Goal: Task Accomplishment & Management: Complete application form

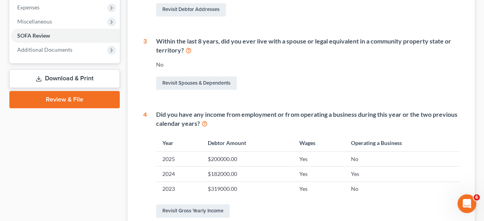
scroll to position [268, 0]
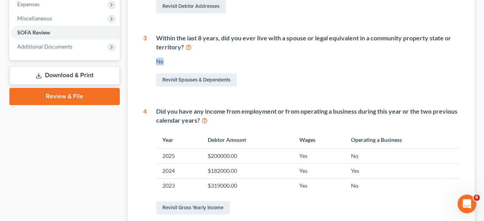
drag, startPoint x: 488, startPoint y: 29, endPoint x: 483, endPoint y: 50, distance: 22.1
click at [483, 50] on div "[PERSON_NAME] Upgraded Case 25-55995 Chapter Chapter 11 Status Lead District GA…" at bounding box center [242, 76] width 484 height 624
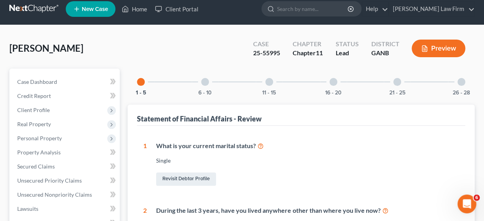
scroll to position [0, 0]
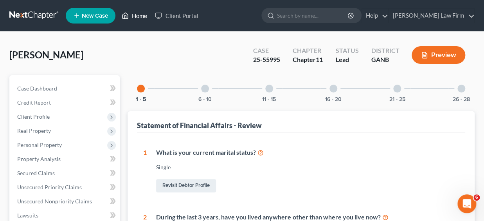
click at [141, 14] on link "Home" at bounding box center [134, 16] width 33 height 14
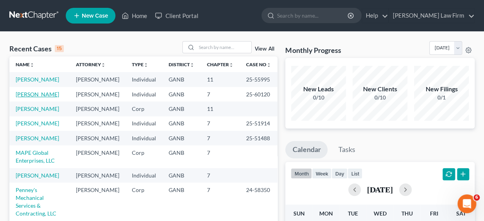
click at [36, 98] on link "[PERSON_NAME]" at bounding box center [37, 94] width 43 height 7
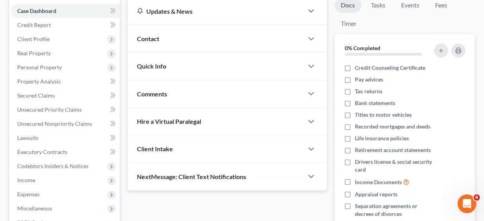
scroll to position [79, 0]
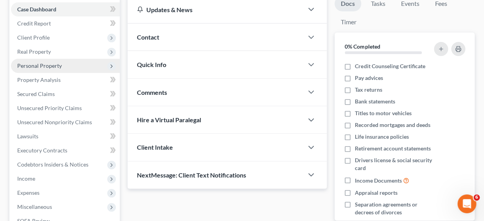
click at [45, 64] on span "Personal Property" at bounding box center [39, 65] width 45 height 7
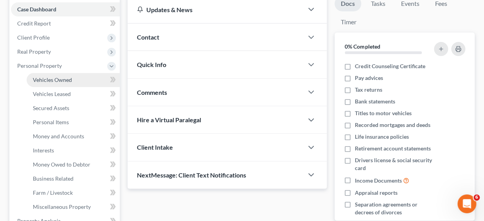
click at [67, 80] on span "Vehicles Owned" at bounding box center [52, 79] width 39 height 7
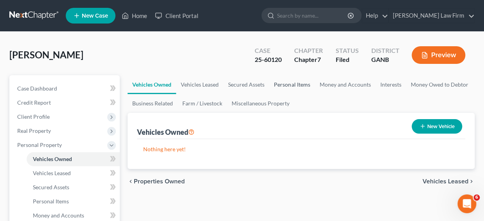
click at [287, 82] on link "Personal Items" at bounding box center [291, 84] width 45 height 19
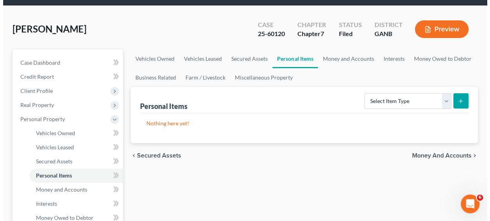
scroll to position [27, 0]
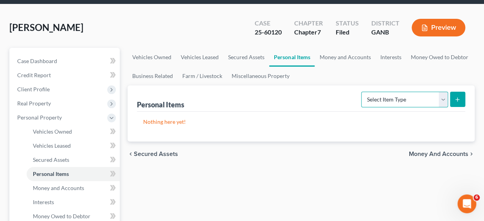
select select "clothing"
click option "Clothing" at bounding box center [0, 0] width 0 height 0
click at [459, 96] on icon "submit" at bounding box center [458, 99] width 6 height 6
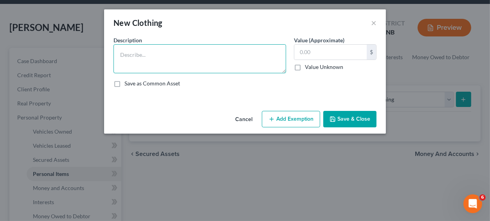
click at [184, 58] on textarea at bounding box center [200, 58] width 173 height 29
type textarea "clothes, shoes, etc"
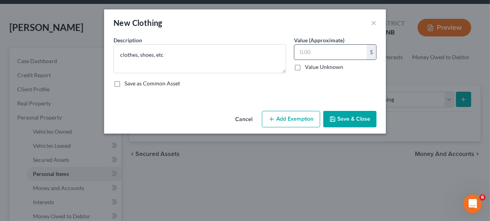
click at [325, 51] on input "text" at bounding box center [331, 52] width 72 height 15
type input "1,000"
click at [297, 118] on button "Add Exemption" at bounding box center [291, 119] width 58 height 16
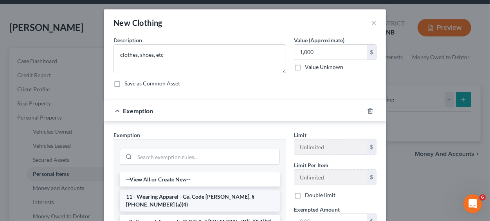
click at [225, 196] on li "11 - Wearing Apparel - Ga. Code [PERSON_NAME]. § [PHONE_NUMBER] (a)(4)" at bounding box center [200, 201] width 160 height 22
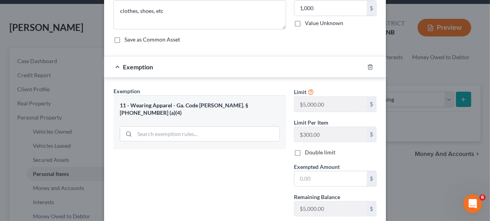
scroll to position [47, 0]
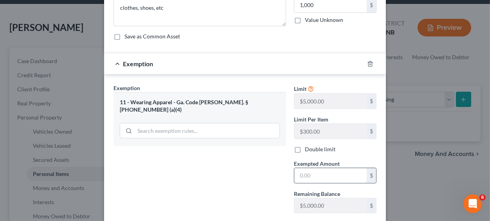
click at [331, 174] on input "text" at bounding box center [331, 175] width 72 height 15
type input "1,000"
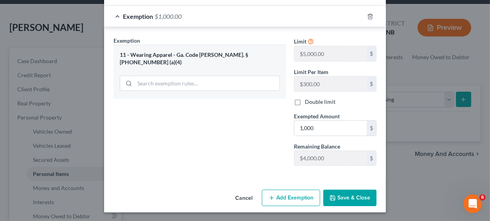
scroll to position [95, 0]
click at [354, 198] on button "Save & Close" at bounding box center [350, 197] width 53 height 16
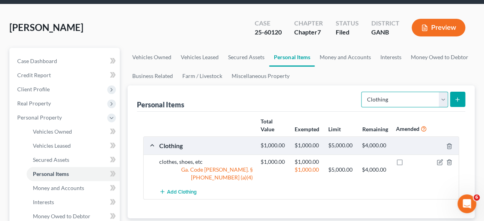
select select "electronics"
click option "Electronics" at bounding box center [0, 0] width 0 height 0
click at [457, 99] on line "submit" at bounding box center [458, 99] width 4 height 0
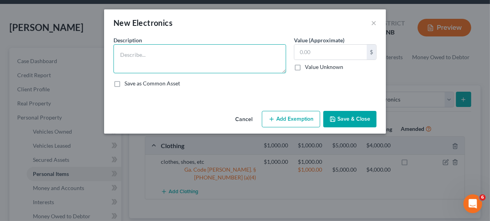
click at [170, 59] on textarea at bounding box center [200, 58] width 173 height 29
click at [138, 55] on textarea "stereo, TV, etc" at bounding box center [200, 58] width 173 height 29
type textarea "stereo, phone,TV, etc"
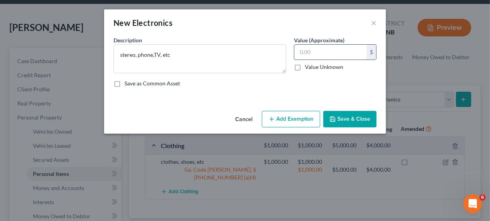
click at [318, 53] on input "text" at bounding box center [331, 52] width 72 height 15
type input "500"
click at [288, 120] on button "Add Exemption" at bounding box center [291, 119] width 58 height 16
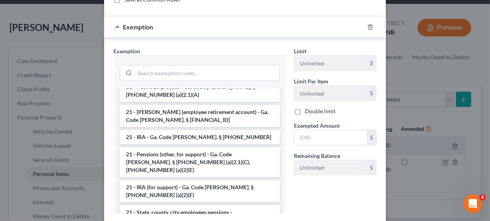
scroll to position [0, 0]
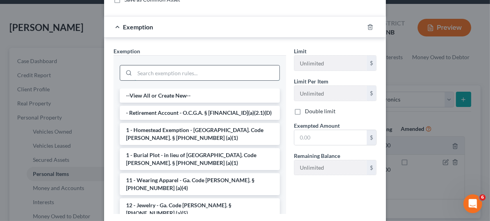
click at [191, 72] on input "search" at bounding box center [207, 72] width 145 height 15
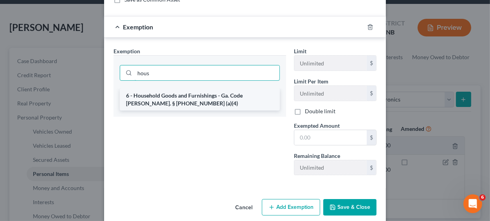
type input "hous"
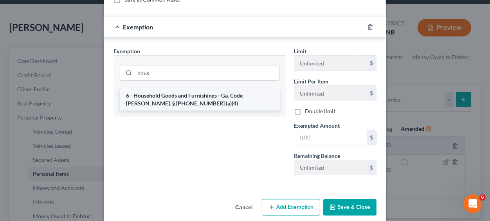
click at [168, 98] on li "6 - Household Goods and Furnishings - Ga. Code [PERSON_NAME]. § [PHONE_NUMBER] …" at bounding box center [200, 100] width 160 height 22
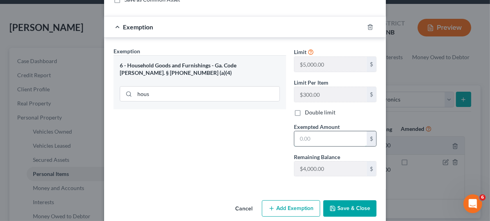
click at [308, 136] on input "text" at bounding box center [331, 138] width 72 height 15
type input "500"
click at [334, 208] on button "Save & Close" at bounding box center [350, 208] width 53 height 16
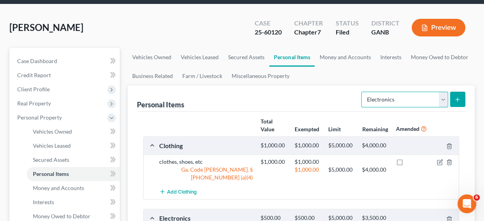
click at [361, 92] on select "Select Item Type Clothing Collectibles Of Value Electronics Firearms Household …" at bounding box center [404, 100] width 87 height 16
select select "jewelry"
click option "Jewelry" at bounding box center [0, 0] width 0 height 0
click at [457, 99] on line "submit" at bounding box center [458, 99] width 4 height 0
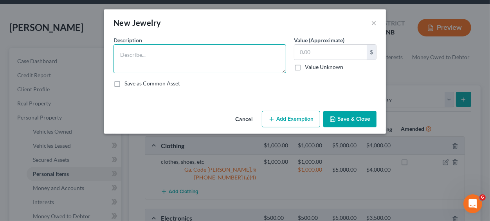
click at [154, 58] on textarea at bounding box center [200, 58] width 173 height 29
type textarea "watch, etc"
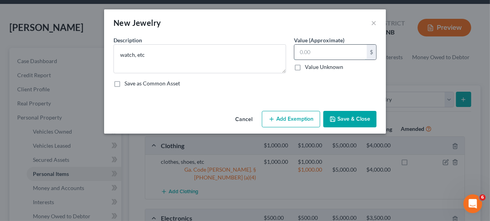
click at [325, 50] on input "text" at bounding box center [331, 52] width 72 height 15
type input "250"
click at [287, 118] on button "Add Exemption" at bounding box center [291, 119] width 58 height 16
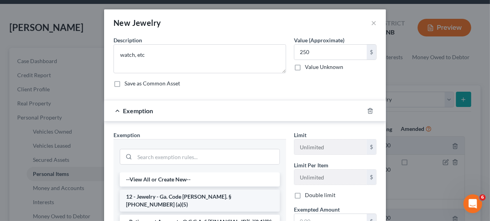
click at [195, 198] on li "12 - Jewelry - Ga. Code [PERSON_NAME]. § [PHONE_NUMBER] (a)(5)" at bounding box center [200, 201] width 160 height 22
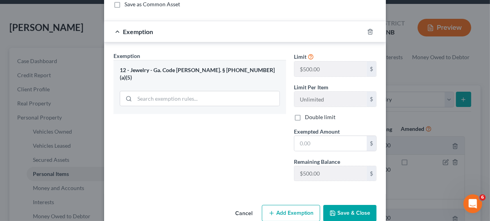
scroll to position [80, 0]
click at [306, 143] on input "text" at bounding box center [331, 142] width 72 height 15
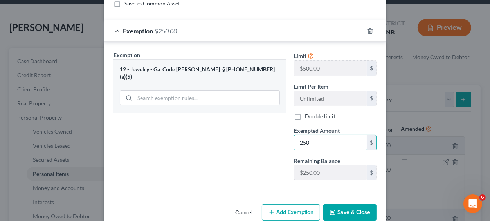
type input "250"
click at [342, 211] on button "Save & Close" at bounding box center [350, 212] width 53 height 16
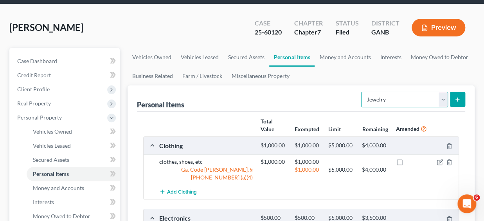
select select "sports_and_hobby_equipment"
click option "Sports & Hobby Equipment" at bounding box center [0, 0] width 0 height 0
click at [459, 99] on line "submit" at bounding box center [458, 99] width 4 height 0
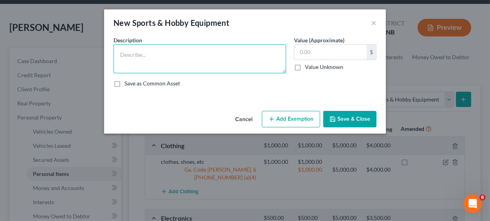
click at [186, 57] on textarea at bounding box center [200, 58] width 173 height 29
type textarea "sports stuff"
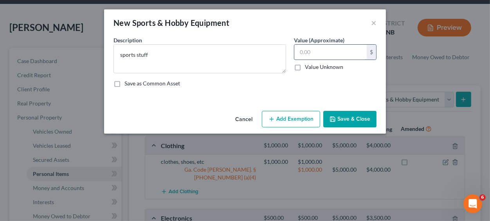
click at [318, 51] on input "text" at bounding box center [331, 52] width 72 height 15
type input "300"
click at [298, 119] on button "Add Exemption" at bounding box center [291, 119] width 58 height 16
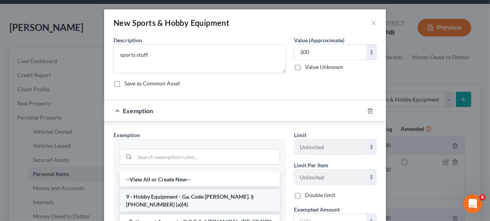
click at [241, 197] on li "9 - Hobby Equipment - Ga. Code [PERSON_NAME]. § [PHONE_NUMBER] (a)(4)" at bounding box center [200, 201] width 160 height 22
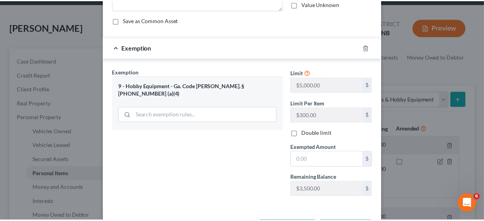
scroll to position [72, 0]
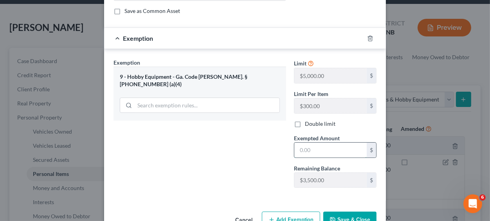
click at [316, 148] on input "text" at bounding box center [331, 150] width 72 height 15
type input "300"
click at [334, 214] on button "Save & Close" at bounding box center [350, 219] width 53 height 16
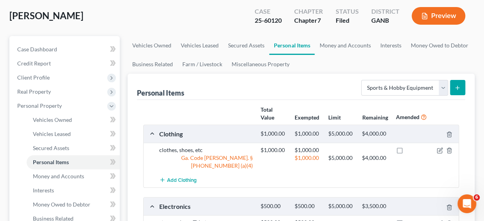
scroll to position [39, 0]
click at [336, 43] on link "Money and Accounts" at bounding box center [345, 45] width 61 height 19
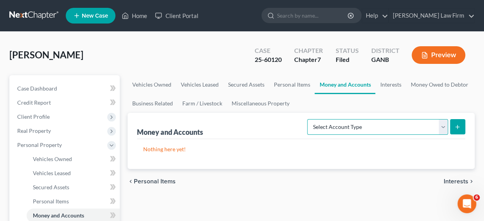
select select "checking"
click option "Checking Account" at bounding box center [0, 0] width 0 height 0
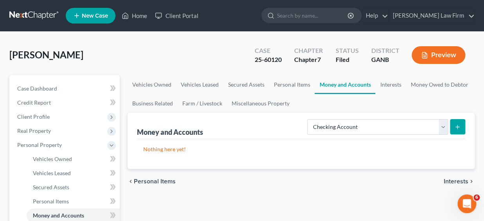
click at [459, 128] on icon "submit" at bounding box center [458, 127] width 6 height 6
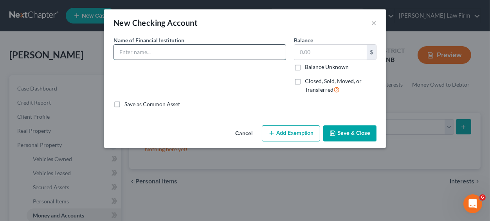
click at [181, 55] on input "text" at bounding box center [200, 52] width 172 height 15
type input "checking account"
click at [330, 54] on input "text" at bounding box center [331, 52] width 72 height 15
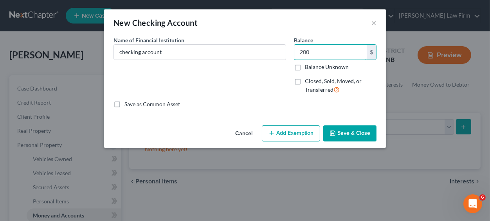
type input "200"
click at [296, 132] on button "Add Exemption" at bounding box center [291, 133] width 58 height 16
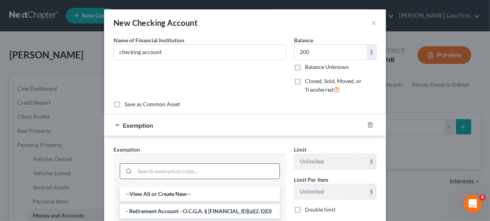
click at [199, 172] on input "search" at bounding box center [207, 171] width 145 height 15
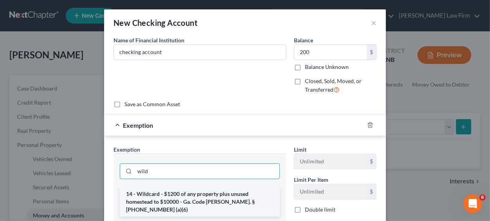
type input "wild"
click at [190, 196] on li "14 - Wildcard - $1200 of any property plus unused homestead to $10000 - Ga. Cod…" at bounding box center [200, 202] width 160 height 30
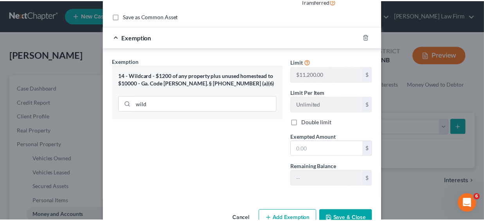
scroll to position [99, 0]
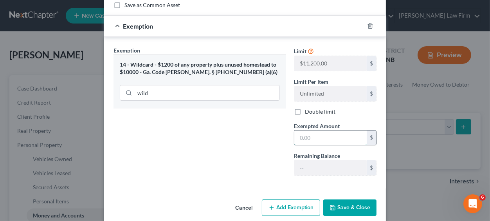
click at [334, 141] on input "text" at bounding box center [331, 137] width 72 height 15
type input "200"
click at [339, 208] on button "Save & Close" at bounding box center [350, 207] width 53 height 16
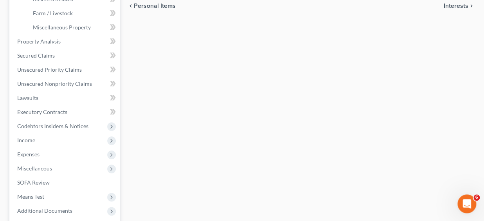
scroll to position [263, 0]
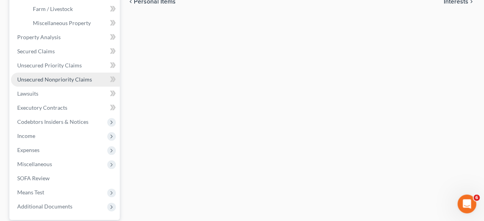
click at [71, 78] on span "Unsecured Nonpriority Claims" at bounding box center [54, 79] width 75 height 7
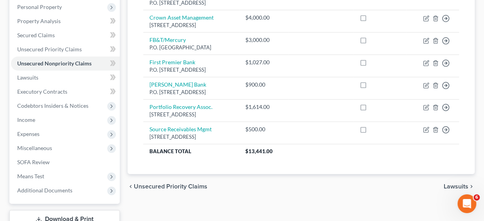
scroll to position [139, 0]
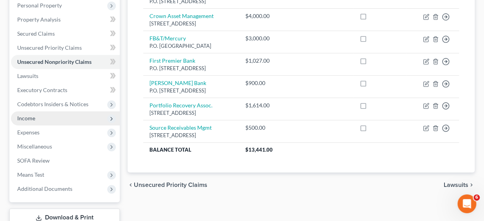
click at [25, 118] on span "Income" at bounding box center [26, 118] width 18 height 7
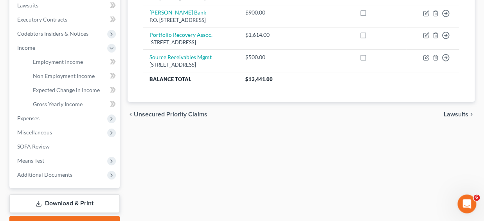
scroll to position [211, 0]
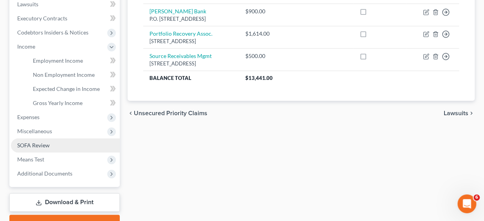
click at [43, 144] on span "SOFA Review" at bounding box center [33, 145] width 33 height 7
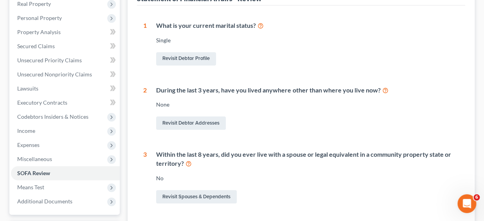
scroll to position [130, 0]
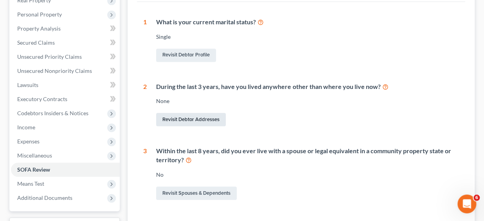
click at [188, 119] on link "Revisit Debtor Addresses" at bounding box center [191, 119] width 70 height 13
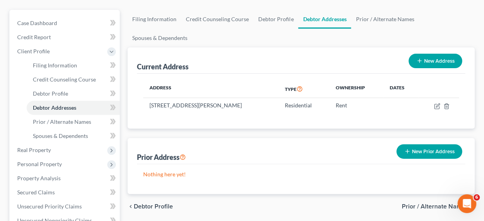
scroll to position [71, 0]
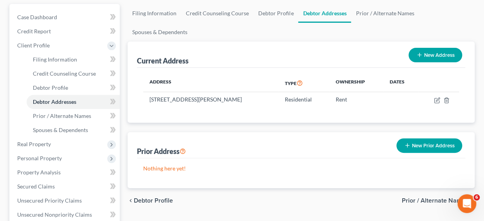
click at [430, 144] on button "New Prior Address" at bounding box center [430, 145] width 66 height 14
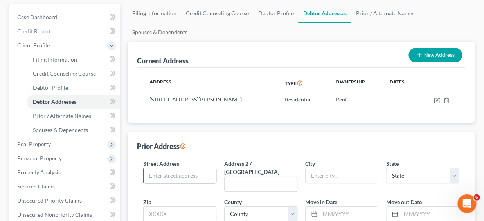
click at [189, 175] on input "text" at bounding box center [180, 175] width 72 height 15
type input "[STREET_ADDRESS]"
click at [179, 207] on input "text" at bounding box center [179, 214] width 73 height 16
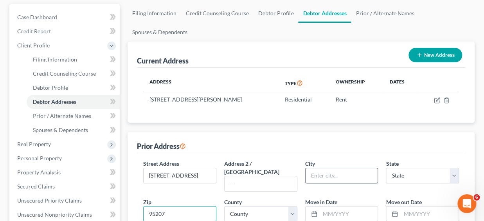
type input "95207"
click at [316, 173] on input "text" at bounding box center [342, 175] width 72 height 15
type input "Stockton"
select select "4"
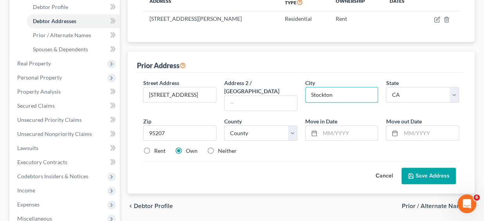
scroll to position [158, 0]
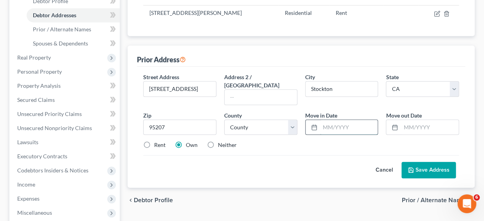
click at [322, 120] on input "text" at bounding box center [349, 127] width 58 height 15
type input "07/2021"
click at [154, 141] on label "Rent" at bounding box center [159, 145] width 11 height 8
click at [157, 141] on input "Rent" at bounding box center [159, 143] width 5 height 5
radio input "true"
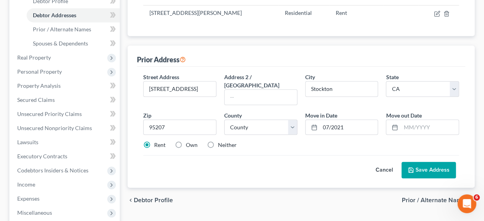
click at [418, 162] on button "Save Address" at bounding box center [429, 170] width 54 height 16
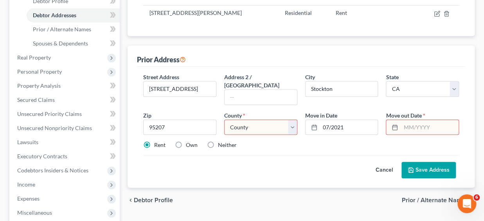
select select "6"
click option "Contra [GEOGRAPHIC_DATA]" at bounding box center [0, 0] width 0 height 0
click at [423, 162] on button "Save Address" at bounding box center [429, 170] width 54 height 16
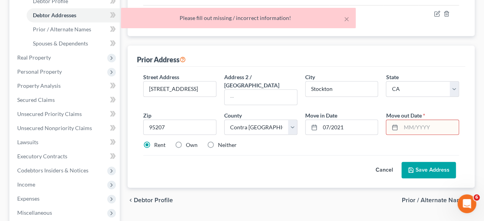
click at [420, 120] on input "text" at bounding box center [430, 127] width 58 height 15
click at [347, 20] on button "×" at bounding box center [346, 18] width 5 height 9
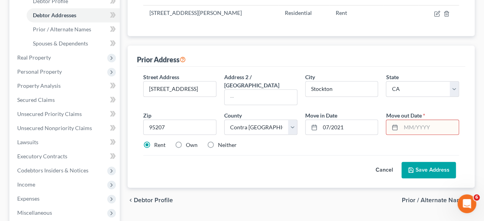
click at [407, 120] on input "text" at bounding box center [430, 127] width 58 height 15
type input "09/2024"
click at [431, 162] on button "Save Address" at bounding box center [429, 170] width 54 height 16
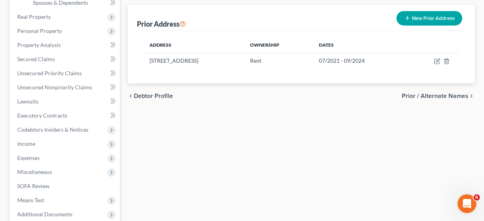
scroll to position [224, 0]
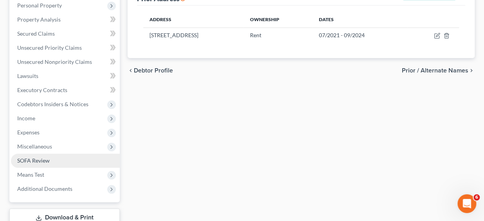
click at [40, 162] on span "SOFA Review" at bounding box center [33, 160] width 33 height 7
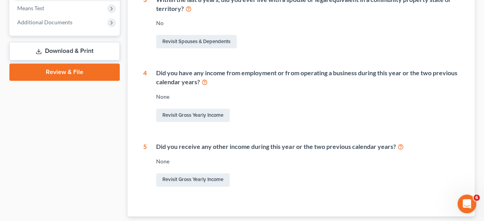
scroll to position [307, 0]
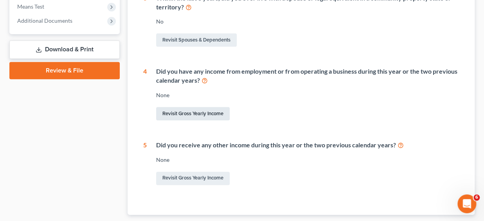
click at [179, 114] on link "Revisit Gross Yearly Income" at bounding box center [193, 113] width 74 height 13
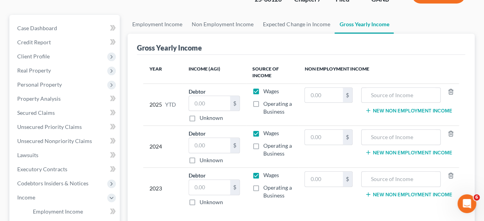
scroll to position [57, 0]
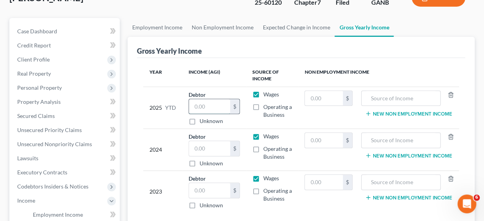
click at [211, 104] on input "text" at bounding box center [209, 106] width 41 height 15
type input "18,000"
click at [210, 146] on input "text" at bounding box center [209, 148] width 41 height 15
drag, startPoint x: 214, startPoint y: 147, endPoint x: 172, endPoint y: 148, distance: 41.5
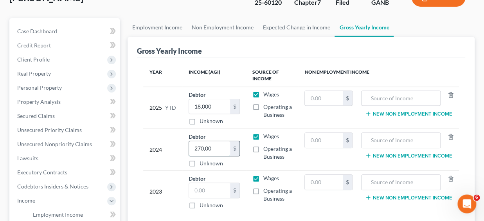
click at [189, 148] on input "270,00" at bounding box center [209, 148] width 41 height 15
type input "27,000"
click at [195, 188] on input "text" at bounding box center [209, 190] width 41 height 15
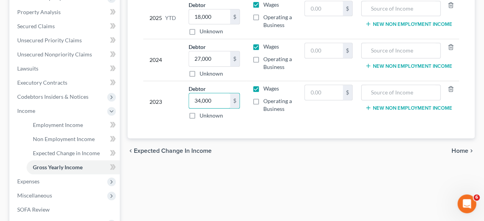
scroll to position [148, 0]
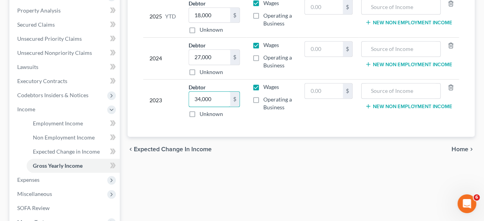
type input "34,000"
click at [461, 148] on span "Home" at bounding box center [460, 149] width 17 height 6
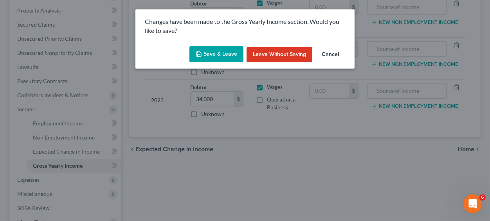
click at [218, 53] on button "Save & Leave" at bounding box center [217, 54] width 54 height 16
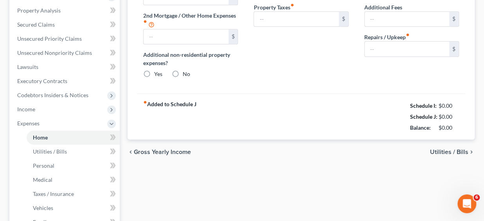
type input "0.00"
radio input "true"
type input "0.00"
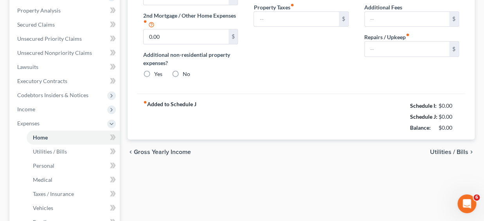
type input "0.00"
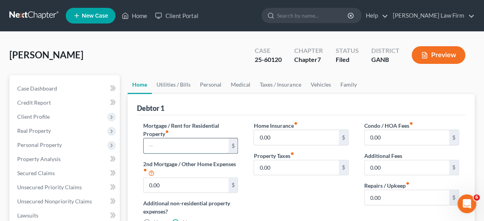
click at [175, 147] on input "text" at bounding box center [186, 145] width 85 height 15
drag, startPoint x: 160, startPoint y: 146, endPoint x: 135, endPoint y: 143, distance: 24.9
click at [144, 143] on input "800" at bounding box center [186, 145] width 85 height 15
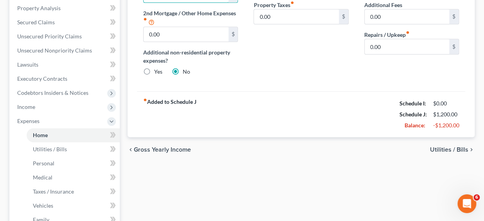
scroll to position [155, 0]
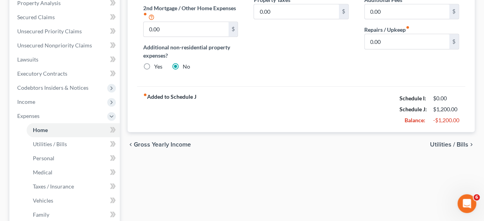
type input "1,200"
click at [450, 142] on span "Utilities / Bills" at bounding box center [449, 145] width 38 height 6
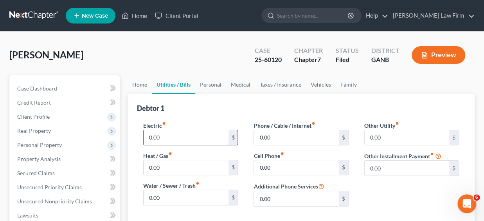
click at [168, 135] on input "0.00" at bounding box center [186, 137] width 85 height 15
type input "100"
click at [270, 137] on input "0.00" at bounding box center [296, 137] width 85 height 15
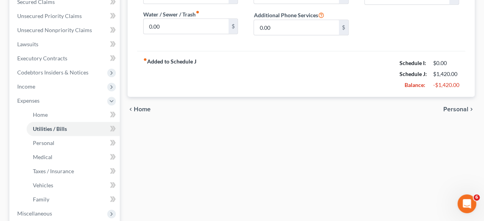
scroll to position [174, 0]
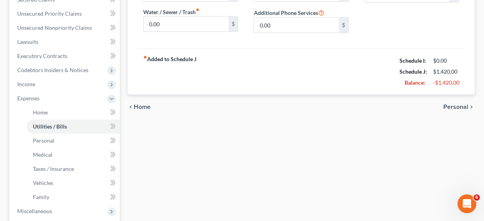
type input "120"
click at [462, 106] on span "Personal" at bounding box center [456, 107] width 25 height 6
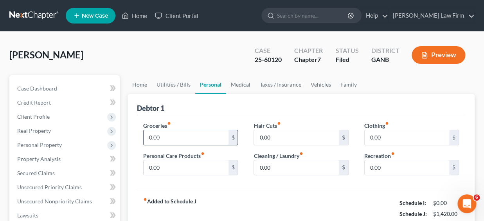
drag, startPoint x: 179, startPoint y: 139, endPoint x: 168, endPoint y: 132, distance: 13.5
click at [168, 132] on input "0.00" at bounding box center [186, 137] width 85 height 15
type input "600"
click at [403, 136] on input "0.00" at bounding box center [407, 137] width 85 height 15
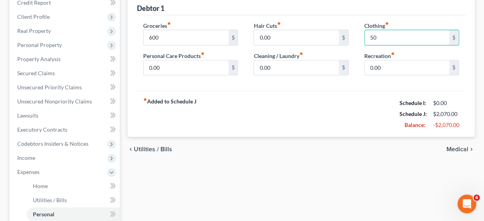
scroll to position [112, 0]
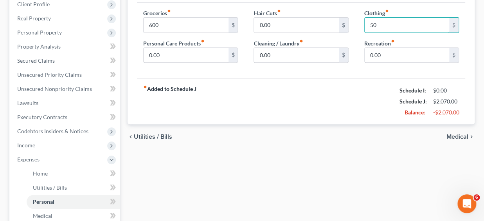
type input "50"
click at [458, 136] on span "Medical" at bounding box center [458, 137] width 22 height 6
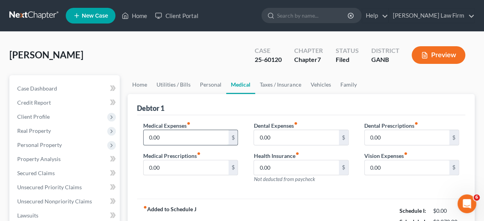
drag, startPoint x: 164, startPoint y: 135, endPoint x: 117, endPoint y: 134, distance: 46.6
click at [144, 134] on input "0.00" at bounding box center [186, 137] width 85 height 15
drag, startPoint x: 169, startPoint y: 137, endPoint x: 137, endPoint y: 135, distance: 31.8
click at [144, 135] on input "0.00" at bounding box center [186, 137] width 85 height 15
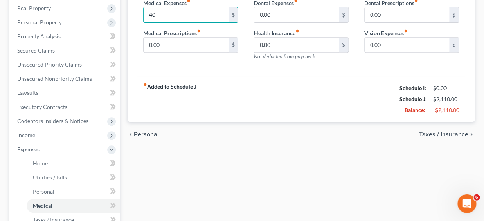
scroll to position [125, 0]
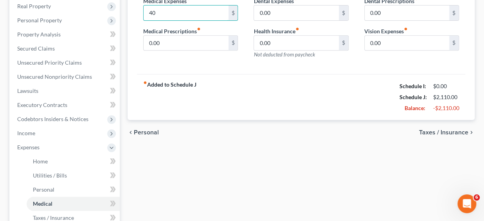
type input "40"
click at [455, 133] on span "Taxes / Insurance" at bounding box center [443, 132] width 49 height 6
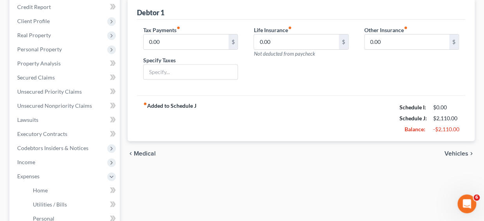
scroll to position [98, 0]
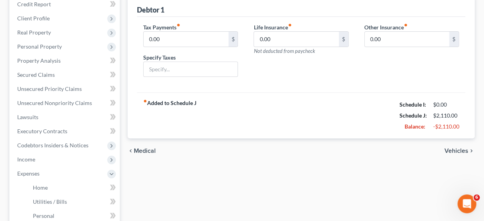
click at [462, 150] on span "Vehicles" at bounding box center [457, 151] width 24 height 6
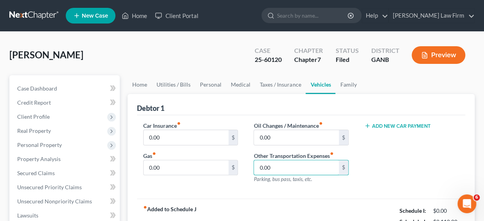
drag, startPoint x: 281, startPoint y: 167, endPoint x: 248, endPoint y: 168, distance: 32.9
click at [291, 205] on div "fiber_manual_record Added to Schedule J Schedule I: $0.00 Schedule J: $2,110.00…" at bounding box center [301, 222] width 329 height 46
drag, startPoint x: 278, startPoint y: 166, endPoint x: 240, endPoint y: 167, distance: 38.0
click at [254, 167] on input "0.00" at bounding box center [296, 167] width 85 height 15
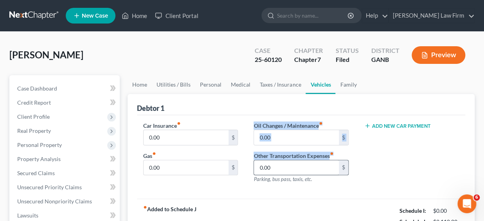
drag, startPoint x: 240, startPoint y: 167, endPoint x: 287, endPoint y: 167, distance: 46.2
click at [287, 167] on div "Car Insurance fiber_manual_record 0.00 $ Gas fiber_manual_record 0.00 $ Oil Cha…" at bounding box center [302, 155] width 332 height 68
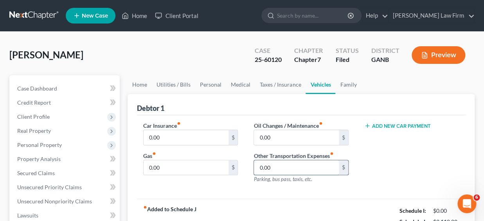
click at [287, 167] on input "0.00" at bounding box center [296, 167] width 85 height 15
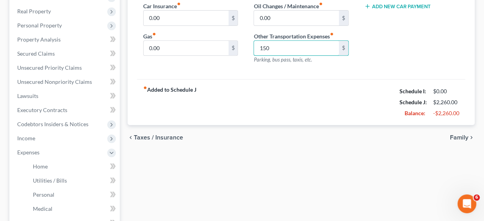
scroll to position [121, 0]
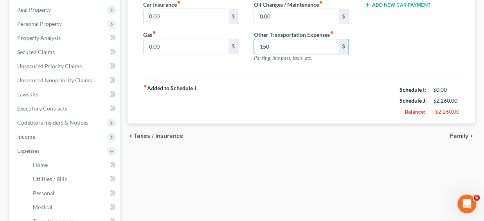
type input "150"
click at [459, 134] on span "Family" at bounding box center [459, 136] width 18 height 6
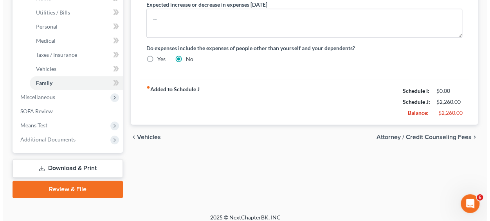
scroll to position [289, 0]
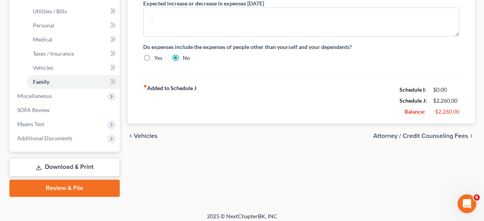
click at [416, 135] on span "Attorney / Credit Counseling Fees" at bounding box center [421, 136] width 95 height 6
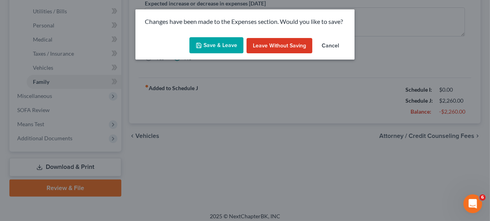
click at [222, 46] on button "Save & Leave" at bounding box center [217, 45] width 54 height 16
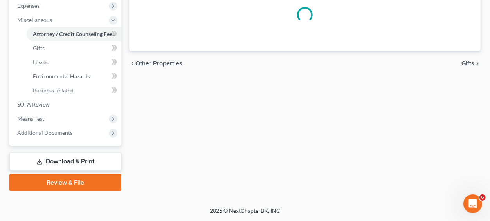
select select "0"
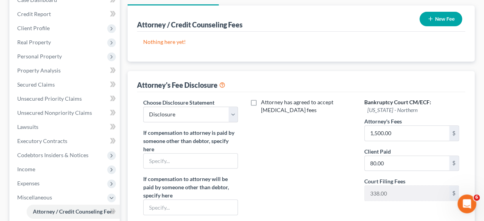
scroll to position [94, 0]
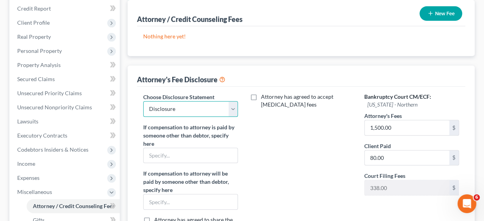
click at [143, 101] on select "Select Disclosure" at bounding box center [190, 109] width 95 height 16
select select
click option "Select" at bounding box center [0, 0] width 0 height 0
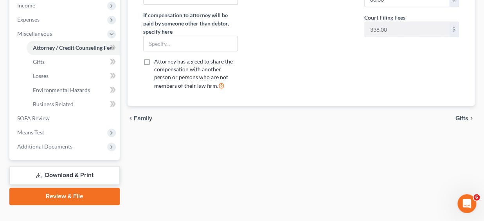
scroll to position [265, 0]
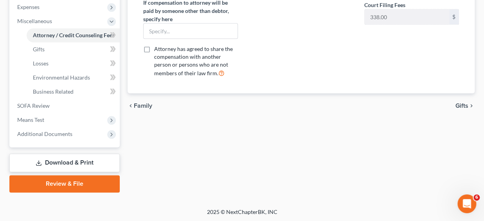
click at [463, 105] on span "Gifts" at bounding box center [462, 106] width 13 height 6
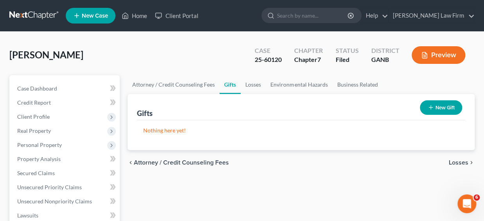
click at [449, 159] on button "Losses chevron_right" at bounding box center [462, 162] width 26 height 6
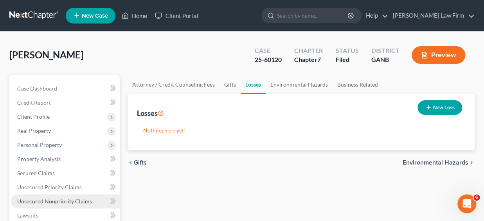
click at [70, 201] on span "Unsecured Nonpriority Claims" at bounding box center [54, 201] width 75 height 7
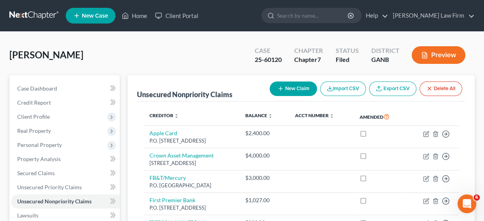
click at [306, 89] on button "New Claim" at bounding box center [293, 88] width 47 height 14
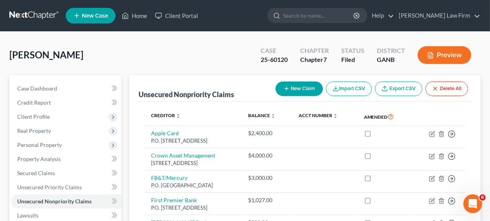
select select "0"
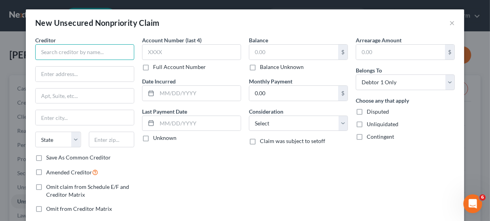
click at [101, 51] on input "text" at bounding box center [84, 52] width 99 height 16
type input "Wellstar Kennestone"
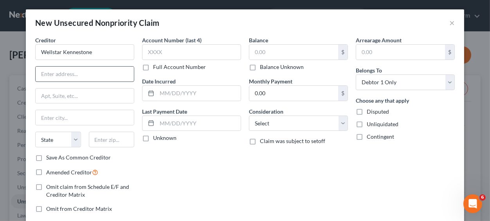
click at [58, 76] on input "text" at bounding box center [85, 74] width 98 height 15
drag, startPoint x: 56, startPoint y: 75, endPoint x: 61, endPoint y: 75, distance: 4.7
click at [61, 75] on input "566 Chru" at bounding box center [85, 74] width 98 height 15
type input "[STREET_ADDRESS]"
click at [96, 139] on input "text" at bounding box center [112, 140] width 46 height 16
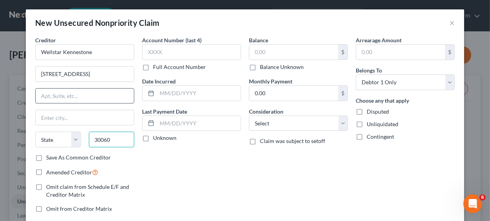
type input "30060"
type input "Marietta"
select select "10"
drag, startPoint x: 124, startPoint y: 95, endPoint x: 13, endPoint y: 93, distance: 111.6
click at [36, 93] on input "text" at bounding box center [85, 96] width 98 height 15
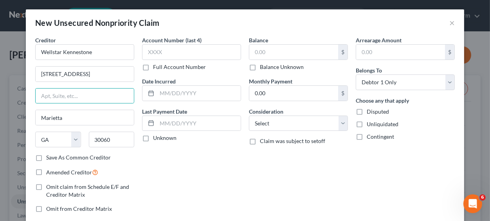
click at [46, 157] on label "Save As Common Creditor" at bounding box center [78, 158] width 65 height 8
click at [49, 157] on input "Save As Common Creditor" at bounding box center [51, 156] width 5 height 5
checkbox input "true"
click at [46, 209] on label "Omit from Creditor Matrix" at bounding box center [79, 209] width 66 height 8
click at [49, 209] on input "Omit from Creditor Matrix" at bounding box center [51, 207] width 5 height 5
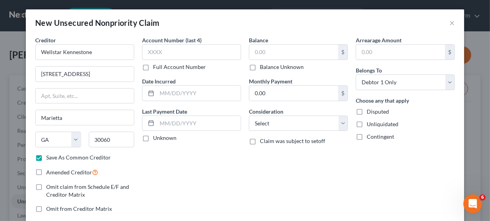
checkbox input "true"
click at [249, 116] on select "Select Cable / Satellite Services Collection Agency Credit Card Debt Debt Couns…" at bounding box center [298, 124] width 99 height 16
select select "9"
click option "Medical Services" at bounding box center [0, 0] width 0 height 0
click at [260, 68] on label "Balance Unknown" at bounding box center [282, 67] width 44 height 8
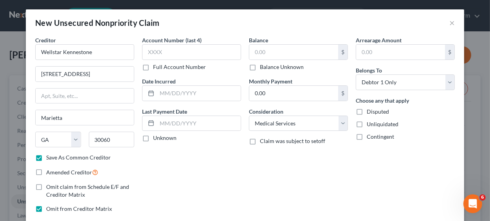
click at [263, 68] on input "Balance Unknown" at bounding box center [265, 65] width 5 height 5
checkbox input "true"
type input "0.00"
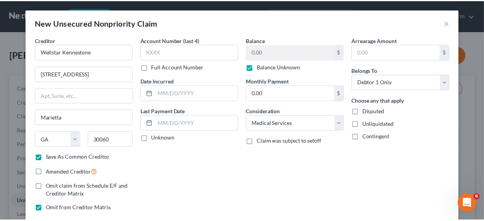
scroll to position [47, 0]
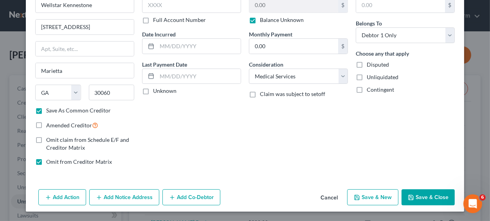
click at [428, 195] on button "Save & Close" at bounding box center [428, 197] width 53 height 16
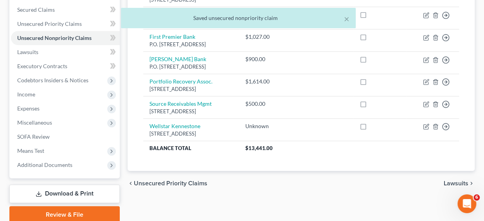
scroll to position [164, 0]
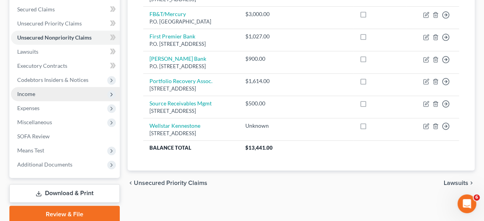
click at [34, 93] on span "Income" at bounding box center [26, 93] width 18 height 7
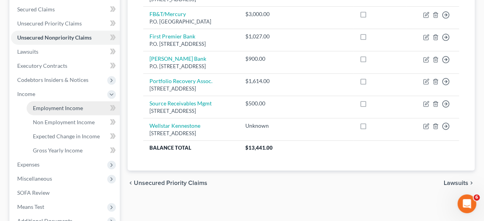
click at [71, 106] on span "Employment Income" at bounding box center [58, 108] width 50 height 7
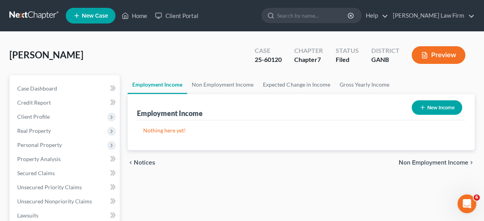
click at [444, 108] on button "New Income" at bounding box center [437, 107] width 51 height 14
select select "0"
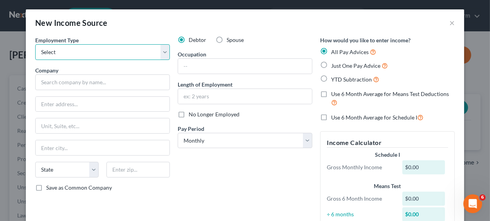
select select "0"
click option "Full or [DEMOGRAPHIC_DATA] Employment" at bounding box center [0, 0] width 0 height 0
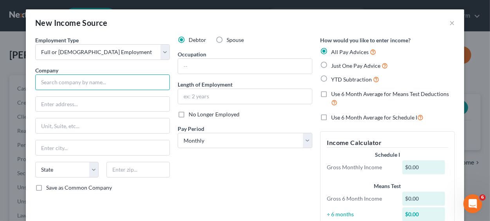
click at [85, 84] on input "text" at bounding box center [102, 82] width 135 height 16
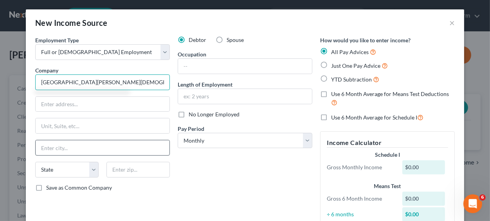
type input "[GEOGRAPHIC_DATA][PERSON_NAME][DEMOGRAPHIC_DATA]"
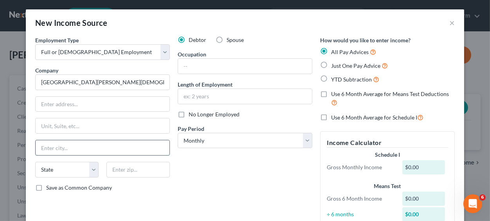
click at [62, 148] on input "text" at bounding box center [103, 147] width 134 height 15
type input "Kennesw"
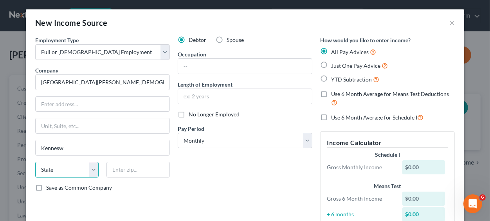
click at [35, 162] on select "State [US_STATE] AK AR AZ CA CO CT DE DC [GEOGRAPHIC_DATA] [GEOGRAPHIC_DATA] GU…" at bounding box center [66, 170] width 63 height 16
select select "10"
click option "GA" at bounding box center [0, 0] width 0 height 0
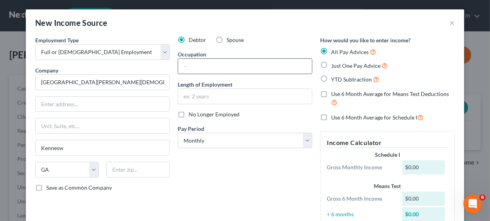
click at [242, 65] on input "text" at bounding box center [245, 66] width 134 height 15
type input "utilities"
click at [331, 65] on label "Just One Pay Advice" at bounding box center [359, 65] width 57 height 9
click at [334, 65] on input "Just One Pay Advice" at bounding box center [336, 63] width 5 height 5
radio input "true"
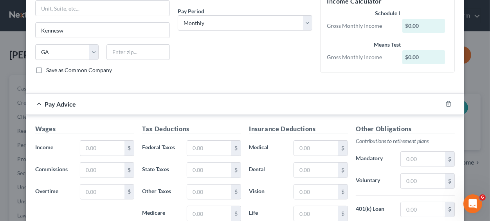
scroll to position [120, 0]
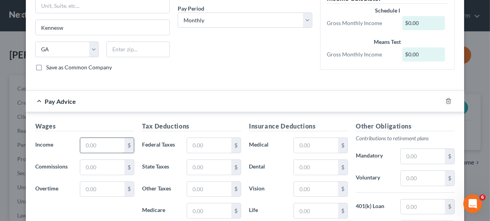
drag, startPoint x: 101, startPoint y: 146, endPoint x: 77, endPoint y: 145, distance: 24.3
click at [80, 145] on input "text" at bounding box center [102, 145] width 44 height 15
type input "2,400"
click at [206, 145] on input "text" at bounding box center [209, 145] width 44 height 15
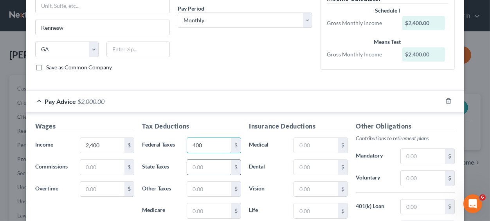
type input "400"
click at [204, 164] on input "text" at bounding box center [209, 167] width 44 height 15
type input "50"
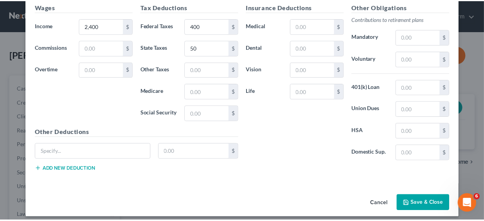
scroll to position [241, 0]
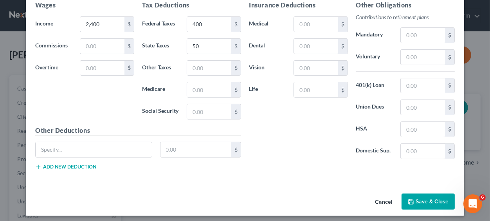
click at [429, 199] on button "Save & Close" at bounding box center [428, 201] width 53 height 16
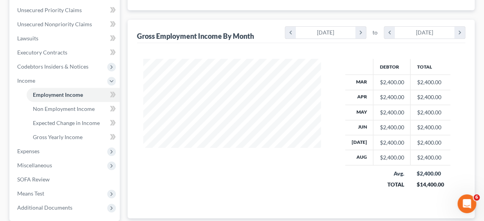
scroll to position [177, 0]
click at [34, 150] on span "Expenses" at bounding box center [28, 151] width 22 height 7
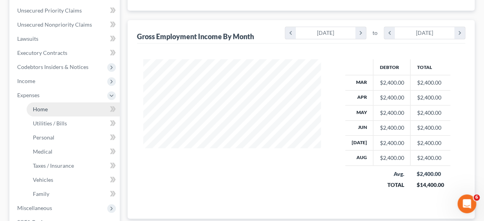
click at [50, 107] on link "Home" at bounding box center [73, 109] width 93 height 14
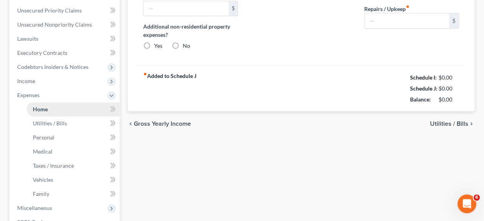
type input "1,200.00"
type input "0.00"
radio input "true"
type input "0.00"
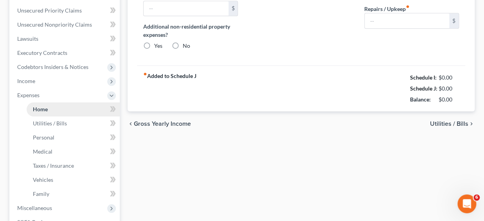
type input "0.00"
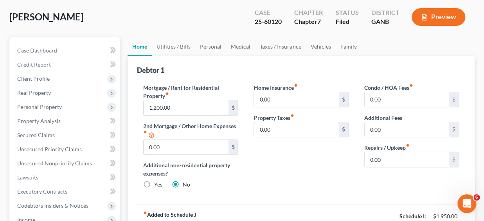
scroll to position [32, 0]
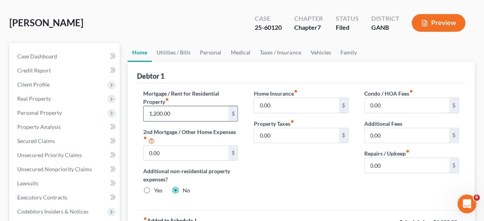
drag, startPoint x: 177, startPoint y: 112, endPoint x: 163, endPoint y: 112, distance: 14.1
click at [163, 112] on input "1,200.00" at bounding box center [186, 113] width 85 height 15
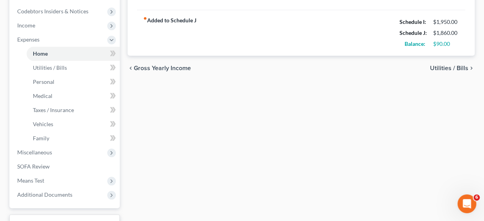
scroll to position [230, 0]
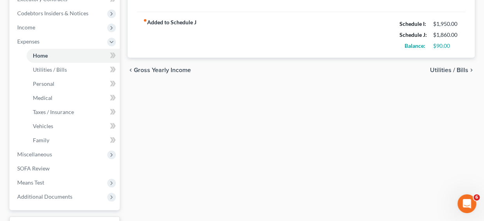
type input "800.00"
click at [442, 67] on span "Utilities / Bills" at bounding box center [449, 70] width 38 height 6
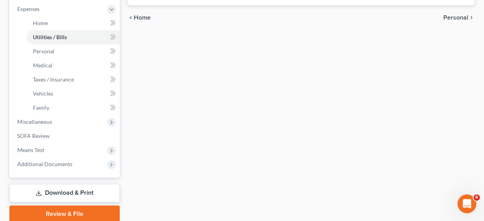
scroll to position [266, 0]
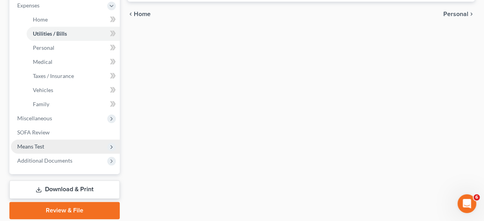
click at [39, 146] on span "Means Test" at bounding box center [30, 146] width 27 height 7
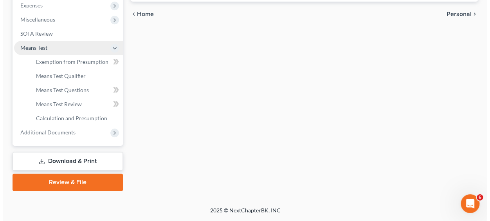
scroll to position [265, 0]
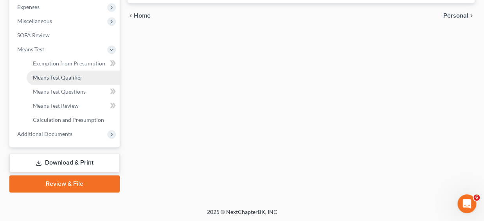
click at [77, 76] on span "Means Test Qualifier" at bounding box center [58, 77] width 50 height 7
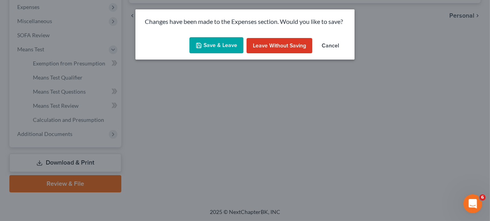
click at [209, 43] on button "Save & Leave" at bounding box center [217, 45] width 54 height 16
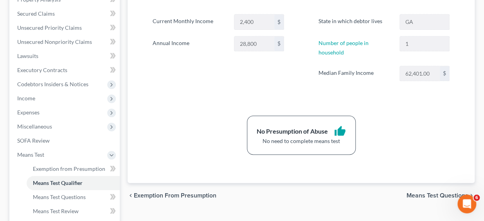
scroll to position [153, 0]
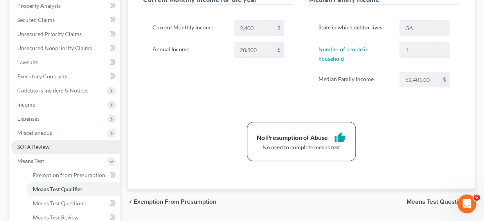
click at [46, 146] on span "SOFA Review" at bounding box center [33, 146] width 33 height 7
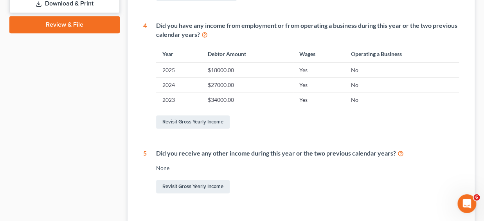
scroll to position [354, 0]
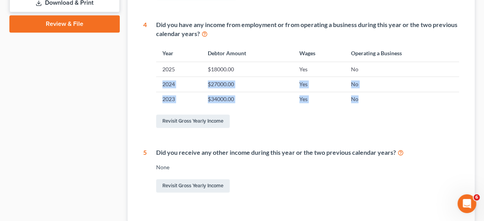
drag, startPoint x: 487, startPoint y: 11, endPoint x: 487, endPoint y: 25, distance: 13.7
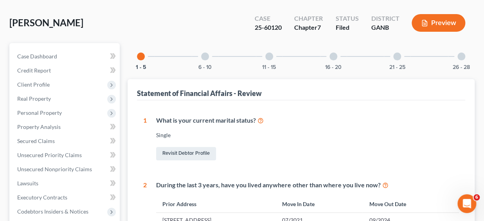
scroll to position [0, 0]
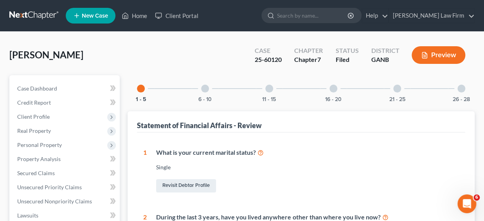
click at [208, 87] on div at bounding box center [205, 89] width 8 height 8
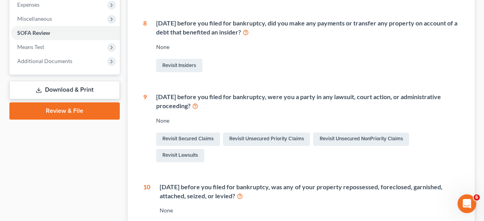
scroll to position [268, 0]
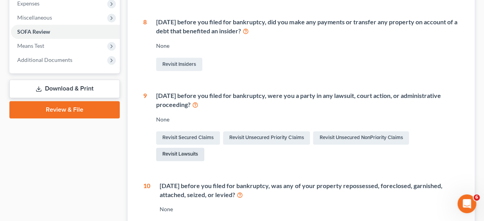
click at [183, 153] on link "Revisit Lawsuits" at bounding box center [180, 154] width 48 height 13
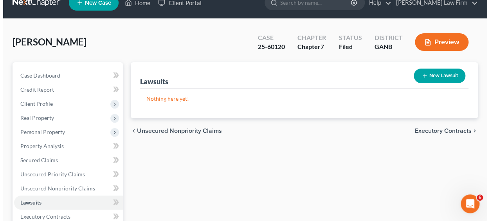
scroll to position [8, 0]
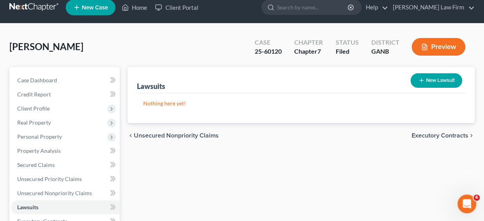
click at [437, 80] on button "New Lawsuit" at bounding box center [437, 80] width 52 height 14
select select "0"
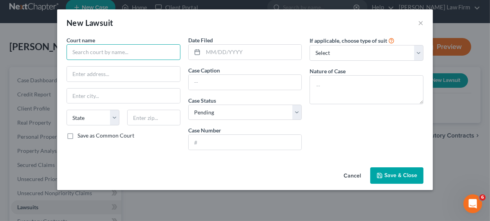
click at [127, 54] on input "text" at bounding box center [124, 52] width 114 height 16
drag, startPoint x: 110, startPoint y: 52, endPoint x: 45, endPoint y: 52, distance: 65.0
click at [67, 52] on input "Crown Asset v" at bounding box center [124, 52] width 114 height 16
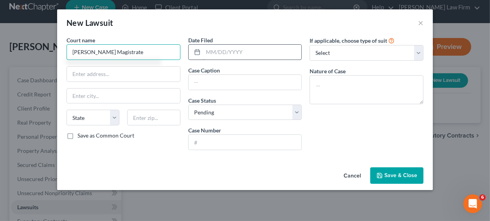
type input "[PERSON_NAME] Magistrate"
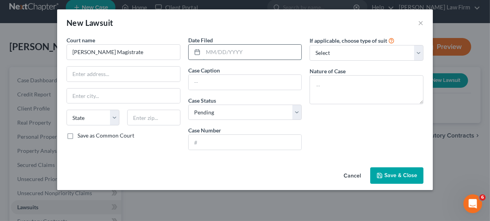
click at [222, 55] on input "text" at bounding box center [252, 52] width 99 height 15
type input "[DATE]"
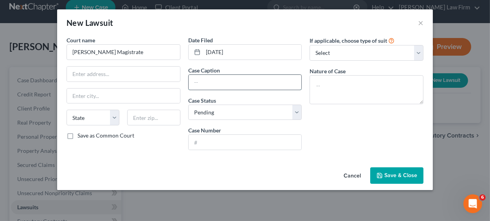
click at [204, 83] on input "text" at bounding box center [245, 82] width 113 height 15
type input "Crown Asset v [GEOGRAPHIC_DATA]"
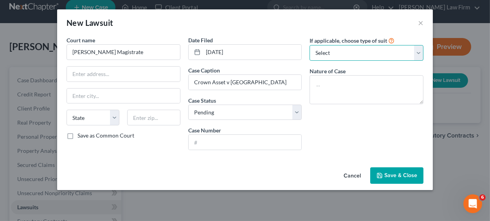
click at [310, 45] on select "Select Repossession Garnishment Foreclosure Attached, Seized, Or Levied Other" at bounding box center [367, 53] width 114 height 16
select select "4"
click option "Other" at bounding box center [0, 0] width 0 height 0
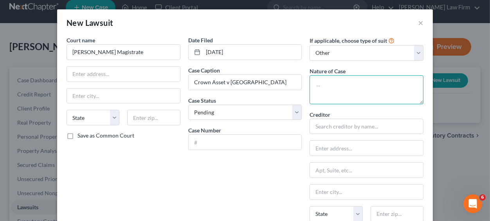
click at [331, 89] on textarea at bounding box center [367, 89] width 114 height 29
type textarea "collection"
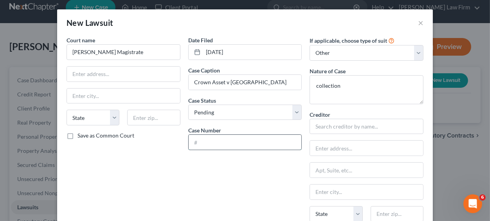
click at [233, 141] on input "text" at bounding box center [245, 142] width 113 height 15
type input "25J09211"
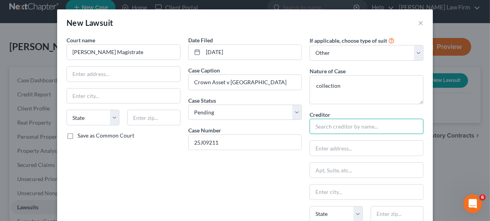
click at [358, 127] on input "text" at bounding box center [367, 127] width 114 height 16
type input "First Bank & Trust"
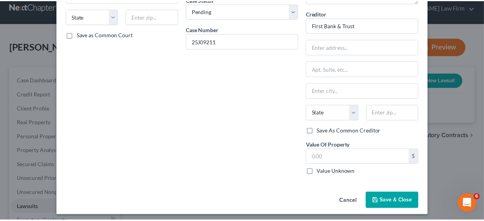
scroll to position [104, 0]
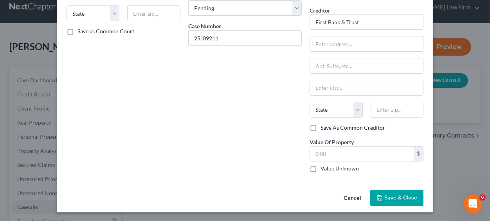
click at [321, 168] on label "Value Unknown" at bounding box center [340, 168] width 38 height 8
click at [324, 168] on input "Value Unknown" at bounding box center [326, 166] width 5 height 5
checkbox input "true"
type input "0.00"
click at [392, 196] on span "Save & Close" at bounding box center [401, 197] width 33 height 7
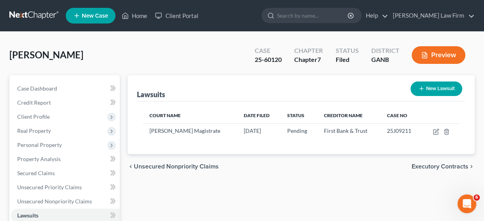
scroll to position [194, 0]
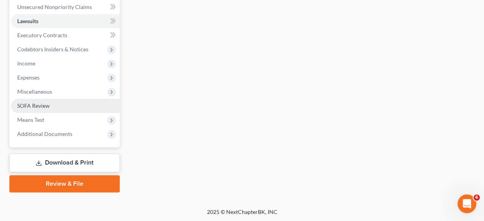
click at [38, 103] on span "SOFA Review" at bounding box center [33, 105] width 33 height 7
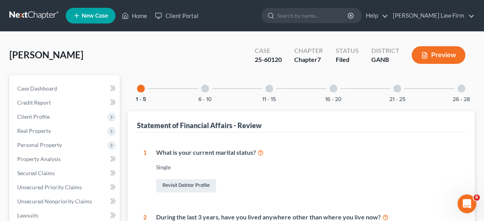
click at [270, 89] on div at bounding box center [270, 89] width 8 height 8
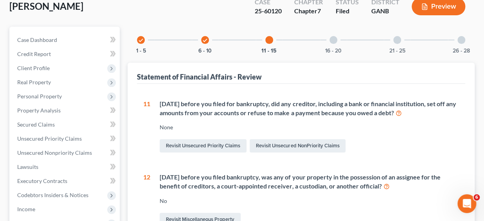
scroll to position [34, 0]
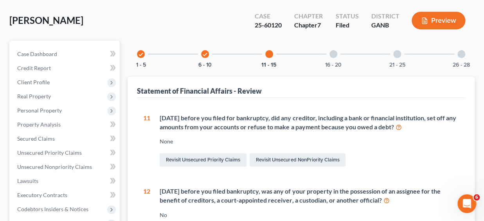
click at [334, 54] on div at bounding box center [334, 54] width 8 height 8
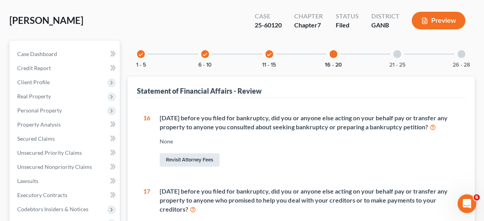
click at [192, 159] on link "Revisit Attorney Fees" at bounding box center [190, 159] width 60 height 13
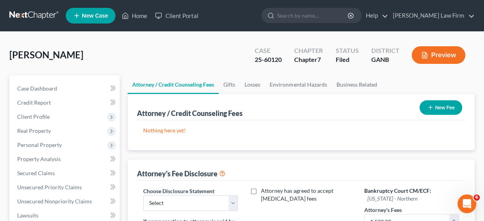
click at [436, 109] on button "New Fee" at bounding box center [441, 107] width 43 height 14
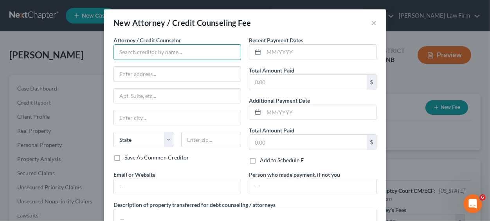
click at [186, 56] on input "text" at bounding box center [178, 52] width 128 height 16
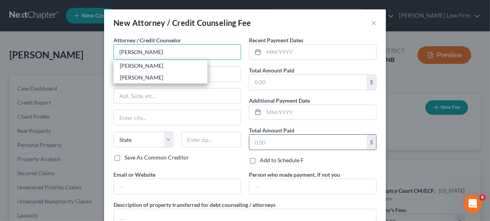
type input "[PERSON_NAME]"
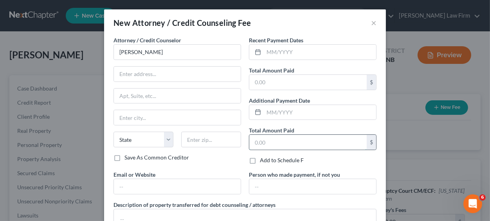
click at [309, 141] on input "text" at bounding box center [307, 142] width 117 height 15
type input "80.00"
click at [271, 113] on input "text" at bounding box center [320, 112] width 112 height 15
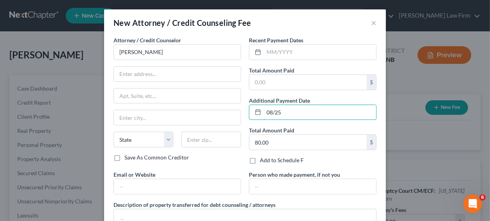
type input "08/25"
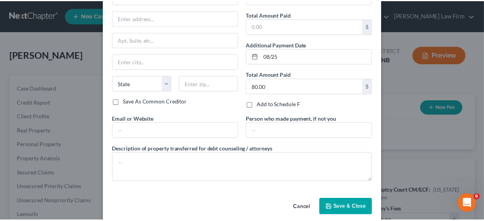
scroll to position [65, 0]
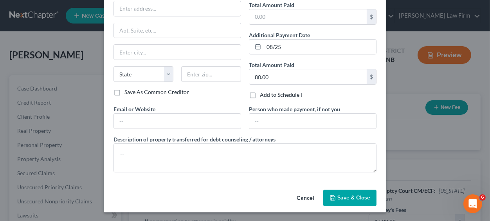
click at [349, 196] on span "Save & Close" at bounding box center [354, 197] width 33 height 7
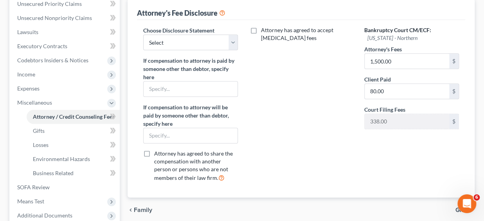
scroll to position [265, 0]
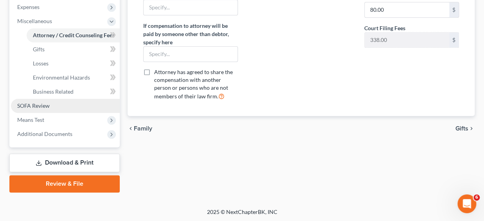
click at [31, 105] on span "SOFA Review" at bounding box center [33, 105] width 33 height 7
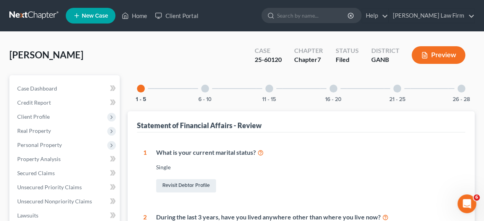
click at [398, 88] on div at bounding box center [398, 89] width 8 height 8
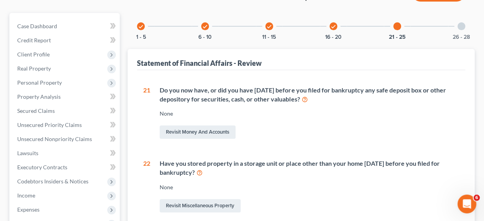
scroll to position [58, 0]
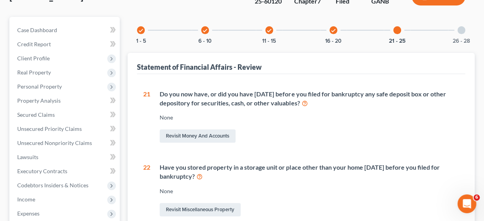
click at [460, 31] on div at bounding box center [462, 30] width 8 height 8
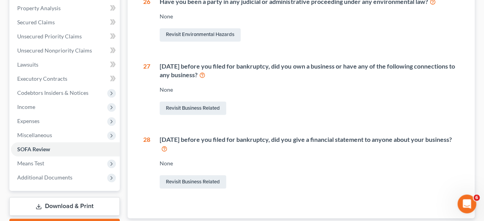
scroll to position [156, 0]
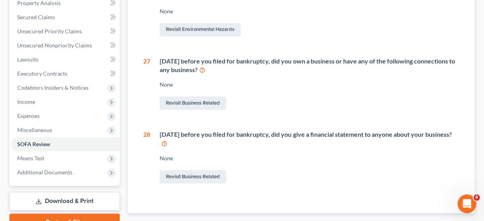
click at [70, 198] on link "Download & Print" at bounding box center [64, 201] width 110 height 18
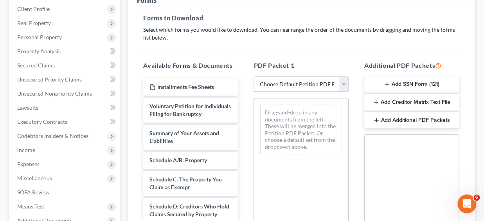
scroll to position [117, 0]
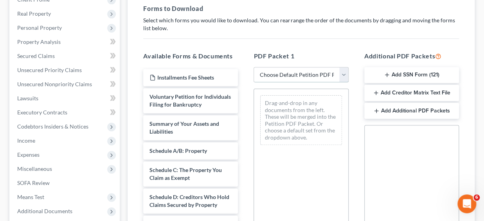
click at [254, 67] on select "Choose Default Petition PDF Packet Complete Bankruptcy Petition (all forms and …" at bounding box center [301, 75] width 95 height 16
select select "0"
click option "Complete Bankruptcy Petition (all forms and schedules)" at bounding box center [0, 0] width 0 height 0
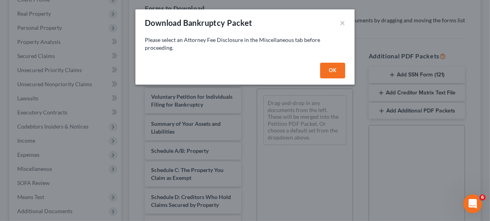
click at [332, 70] on button "OK" at bounding box center [332, 71] width 25 height 16
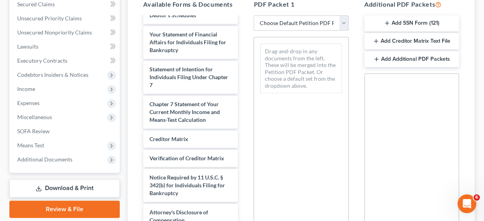
scroll to position [170, 0]
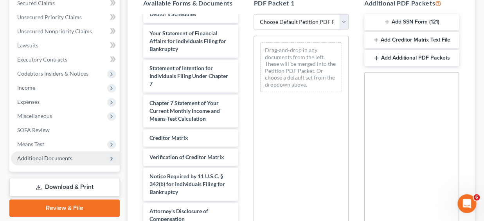
click at [49, 159] on span "Additional Documents" at bounding box center [44, 158] width 55 height 7
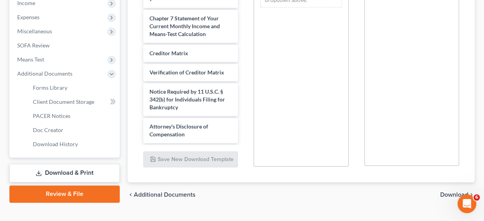
scroll to position [254, 0]
click at [63, 172] on link "Download & Print" at bounding box center [64, 173] width 110 height 18
click at [63, 171] on link "Download & Print" at bounding box center [64, 173] width 110 height 18
click at [68, 172] on link "Download & Print" at bounding box center [64, 173] width 110 height 18
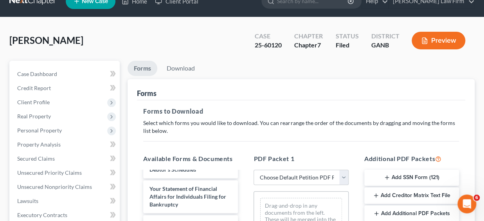
scroll to position [33, 0]
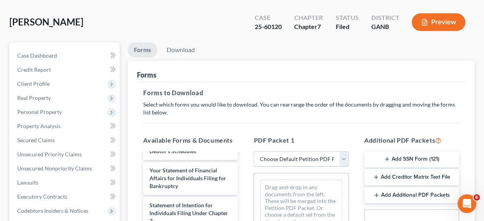
click at [254, 151] on select "Choose Default Petition PDF Packet Complete Bankruptcy Petition (all forms and …" at bounding box center [301, 159] width 95 height 16
select select "0"
click option "Complete Bankruptcy Petition (all forms and schedules)" at bounding box center [0, 0] width 0 height 0
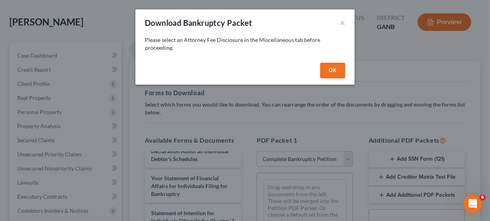
click at [331, 70] on button "OK" at bounding box center [332, 71] width 25 height 16
select select
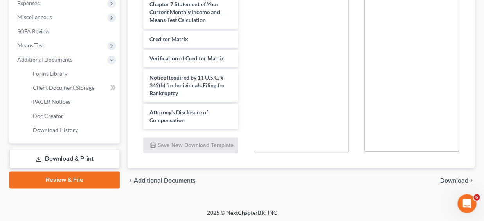
scroll to position [270, 0]
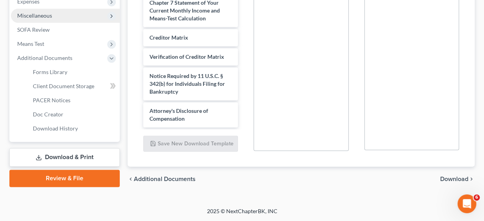
click at [33, 15] on span "Miscellaneous" at bounding box center [34, 15] width 35 height 7
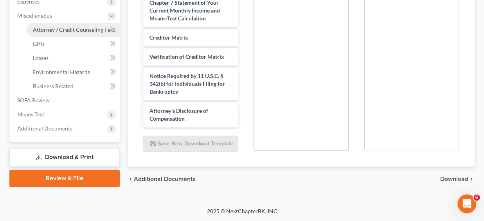
click at [63, 30] on span "Attorney / Credit Counseling Fees" at bounding box center [74, 29] width 83 height 7
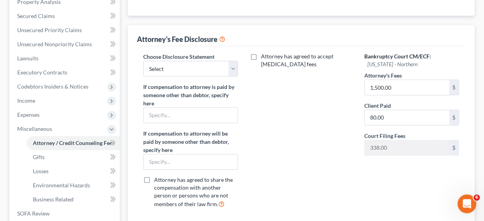
scroll to position [153, 0]
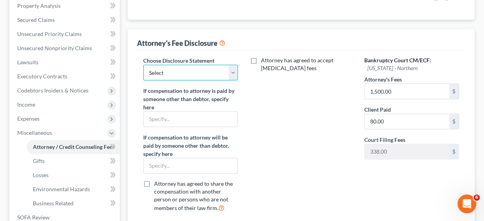
click at [143, 65] on select "Select Disclosure" at bounding box center [190, 73] width 95 height 16
select select "0"
click option "Disclosure" at bounding box center [0, 0] width 0 height 0
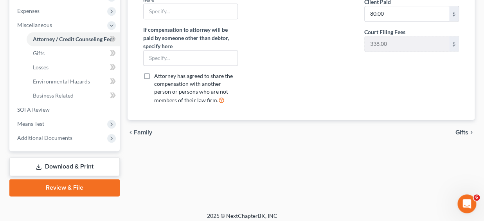
scroll to position [262, 0]
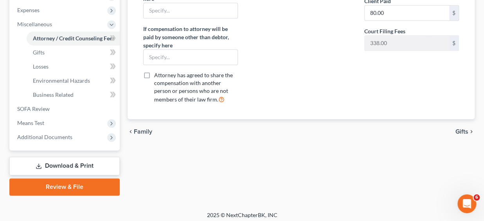
click at [463, 130] on span "Gifts" at bounding box center [462, 131] width 13 height 6
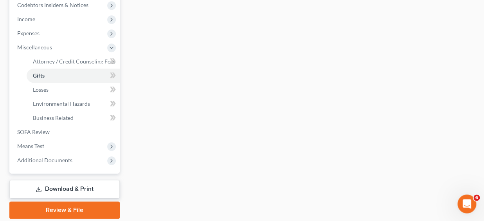
scroll to position [262, 0]
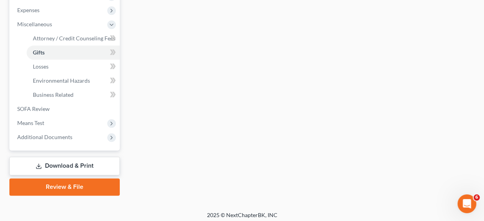
click at [54, 164] on link "Download & Print" at bounding box center [64, 166] width 110 height 18
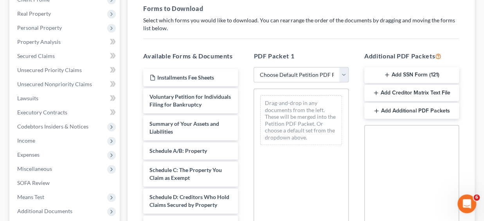
scroll to position [118, 0]
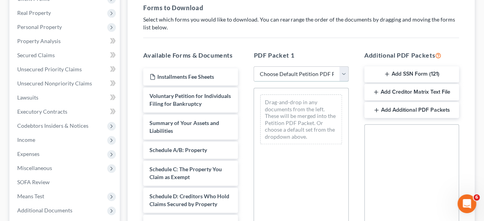
click at [254, 66] on select "Choose Default Petition PDF Packet Complete Bankruptcy Petition (all forms and …" at bounding box center [301, 74] width 95 height 16
select select "0"
click option "Complete Bankruptcy Petition (all forms and schedules)" at bounding box center [0, 0] width 0 height 0
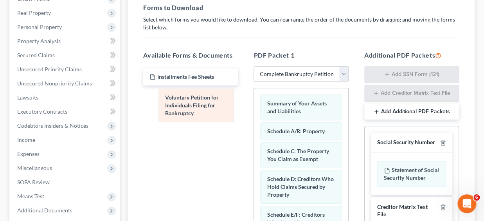
drag, startPoint x: 313, startPoint y: 103, endPoint x: 209, endPoint y: 98, distance: 103.5
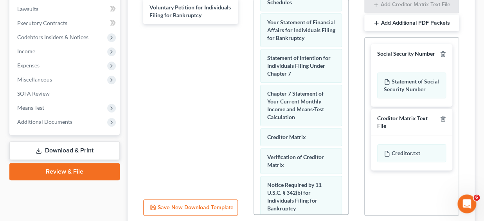
scroll to position [284, 0]
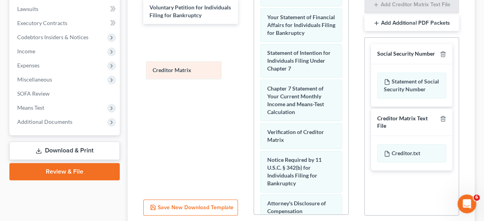
drag, startPoint x: 314, startPoint y: 147, endPoint x: 200, endPoint y: 71, distance: 137.3
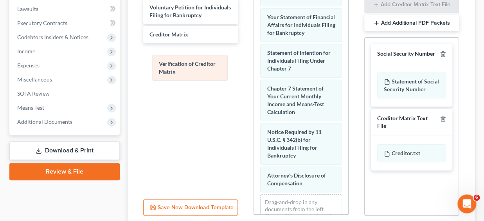
drag, startPoint x: 298, startPoint y: 150, endPoint x: 190, endPoint y: 68, distance: 136.1
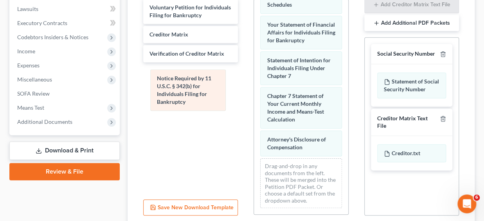
drag, startPoint x: 289, startPoint y: 155, endPoint x: 179, endPoint y: 86, distance: 129.9
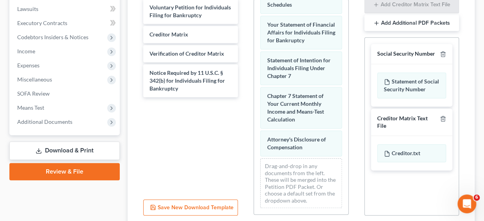
scroll to position [271, 0]
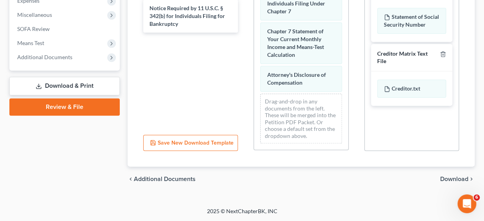
click at [448, 177] on span "Download" at bounding box center [455, 179] width 28 height 6
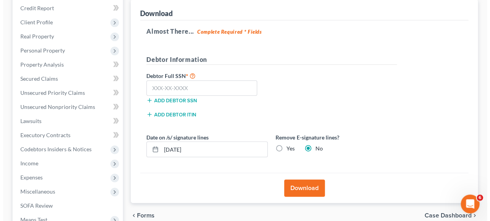
scroll to position [92, 0]
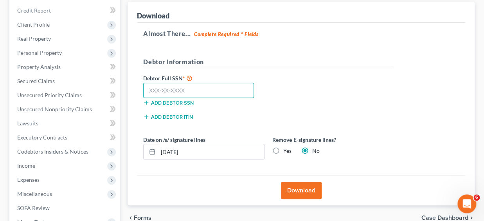
click at [176, 90] on input "text" at bounding box center [198, 91] width 111 height 16
type input "257-91-0071"
click at [302, 191] on button "Download" at bounding box center [301, 190] width 41 height 17
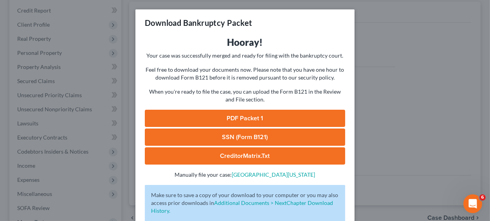
click at [226, 120] on link "PDF Packet 1" at bounding box center [245, 118] width 201 height 17
